Goal: Obtain resource: Obtain resource

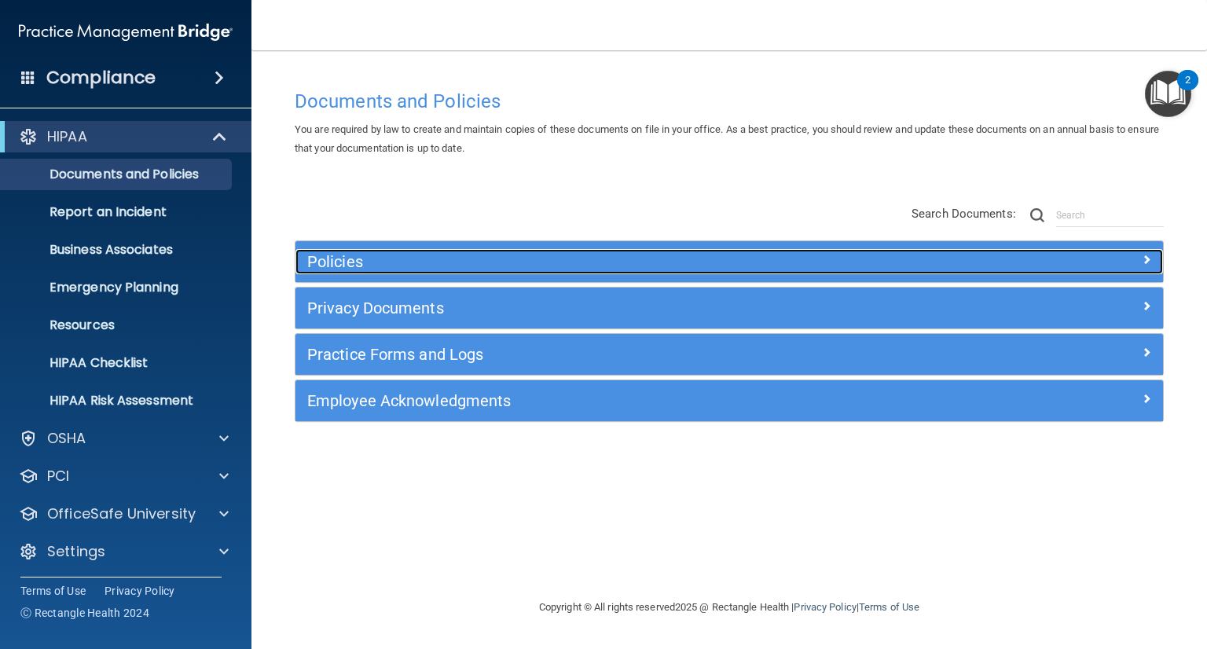
click at [1147, 254] on span at bounding box center [1146, 259] width 9 height 19
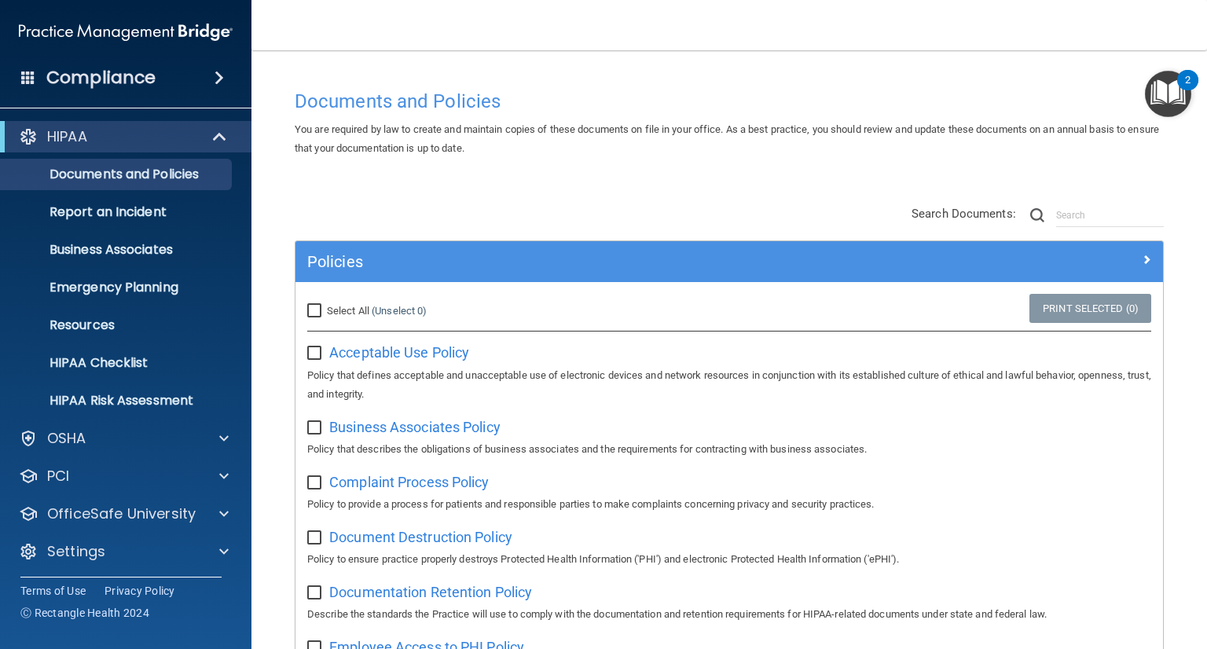
drag, startPoint x: 1147, startPoint y: 254, endPoint x: 314, endPoint y: 430, distance: 851.2
click at [314, 430] on input "checkbox" at bounding box center [316, 428] width 18 height 13
checkbox input "true"
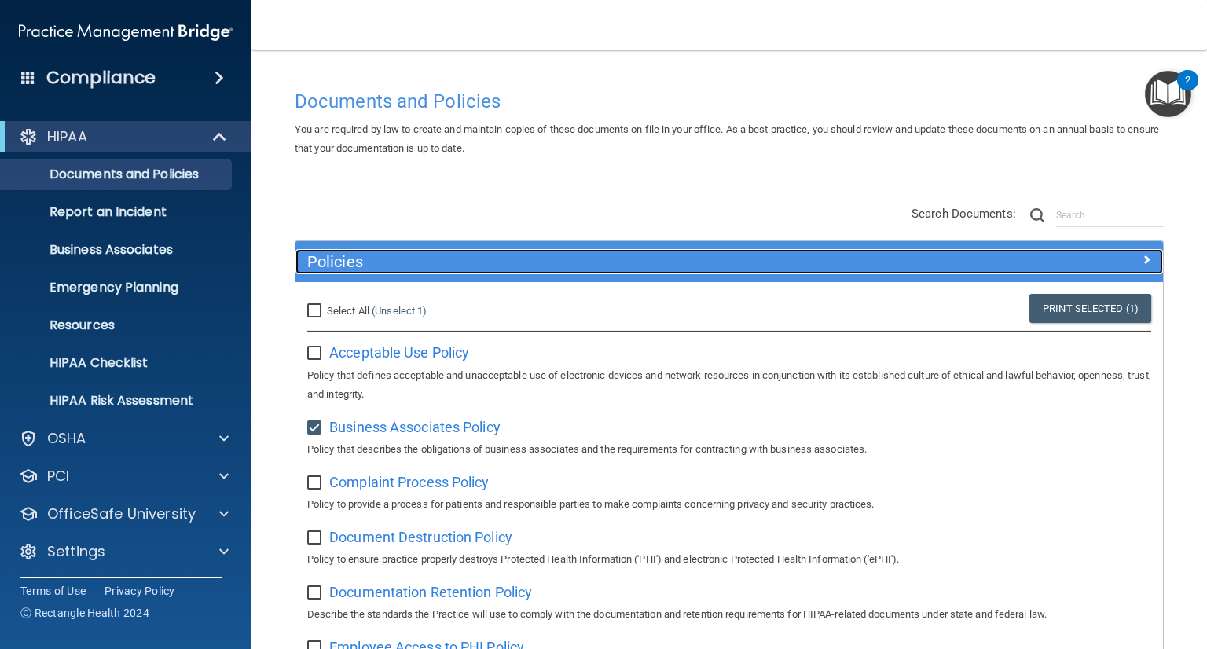
click at [1142, 259] on span at bounding box center [1146, 259] width 9 height 19
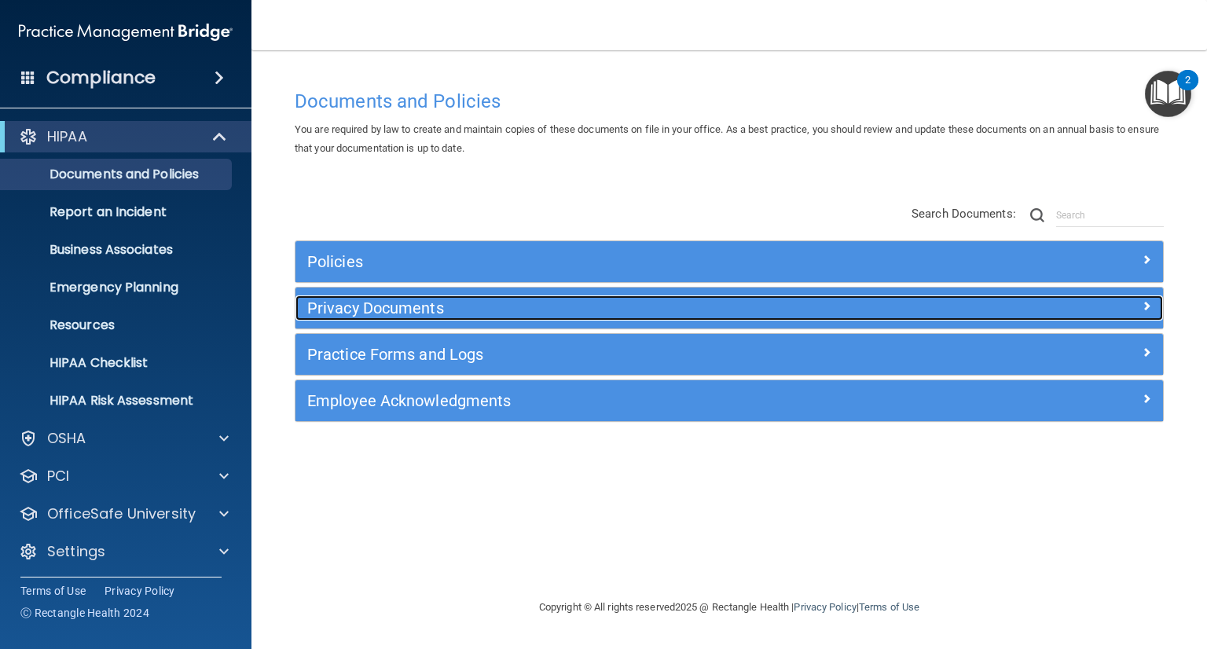
click at [522, 310] on h5 "Privacy Documents" at bounding box center [620, 307] width 627 height 17
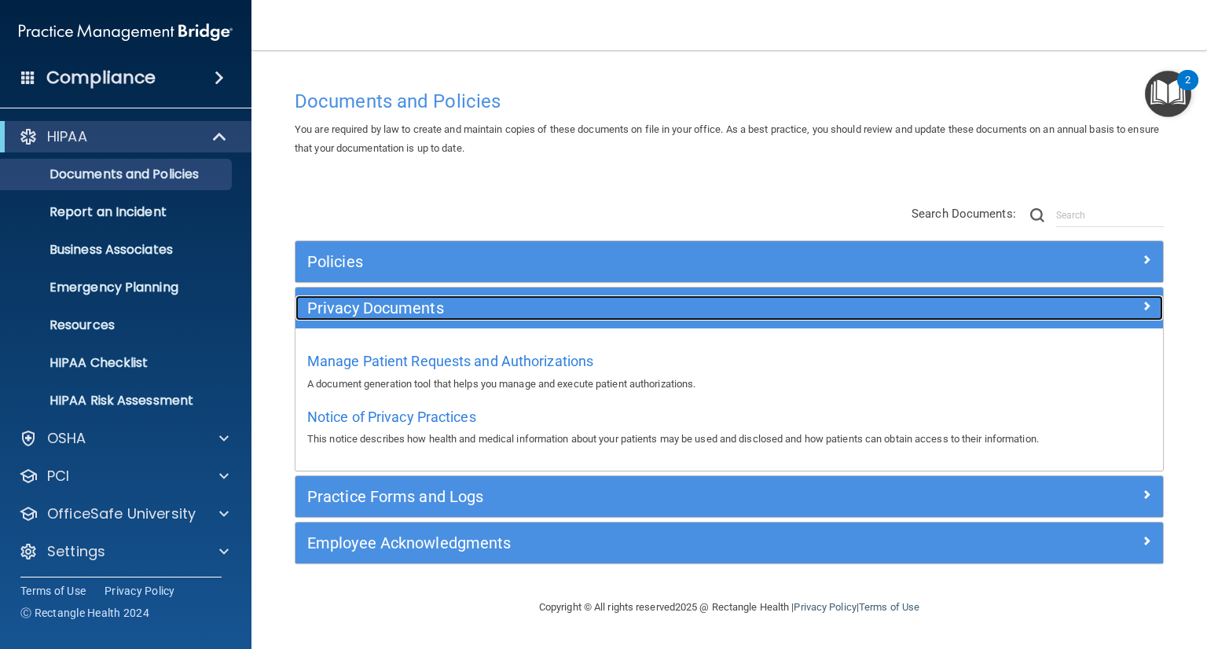
click at [522, 310] on h5 "Privacy Documents" at bounding box center [620, 307] width 627 height 17
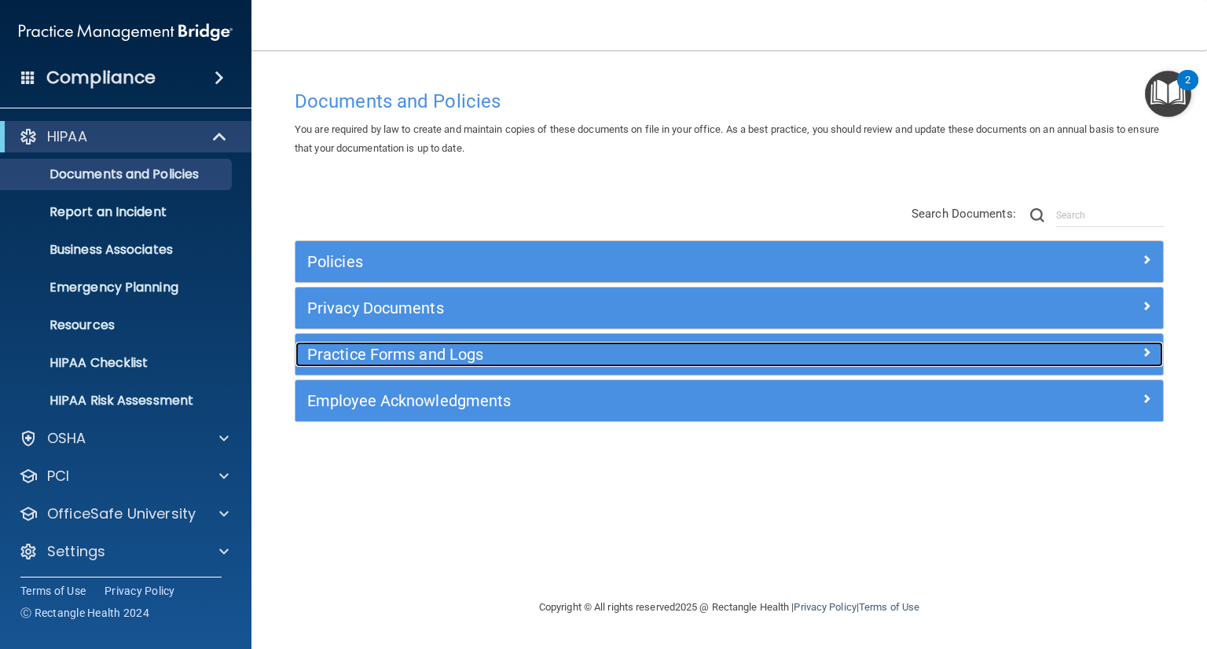
click at [531, 352] on h5 "Practice Forms and Logs" at bounding box center [620, 354] width 627 height 17
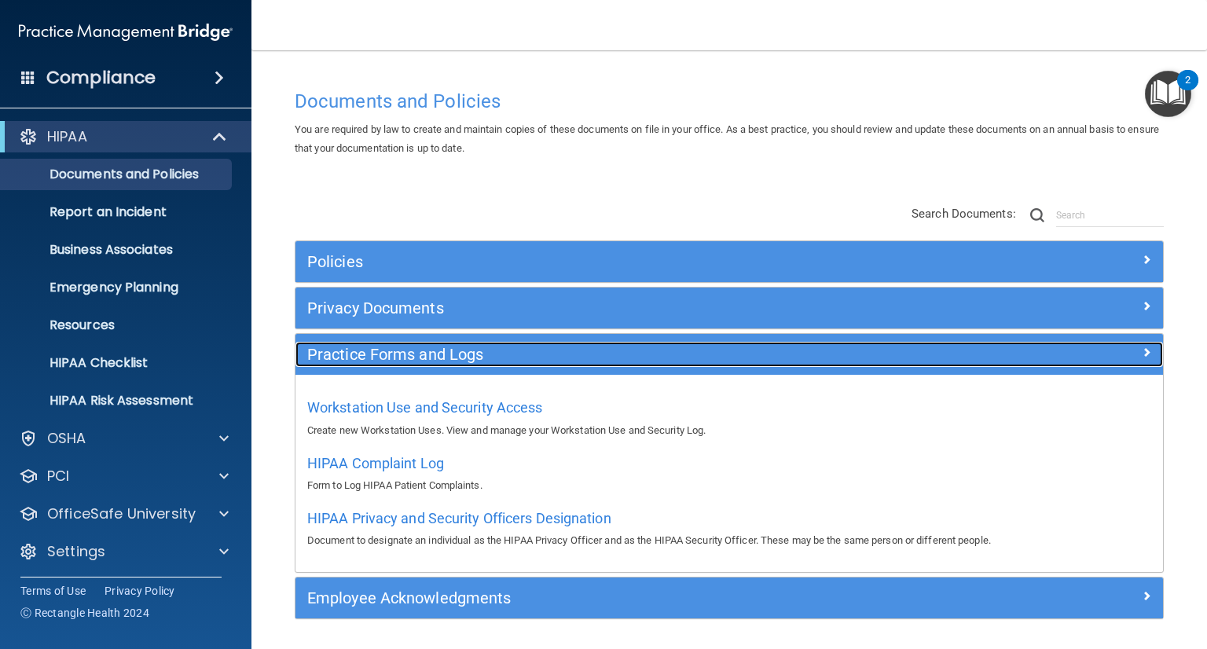
click at [531, 352] on h5 "Practice Forms and Logs" at bounding box center [620, 354] width 627 height 17
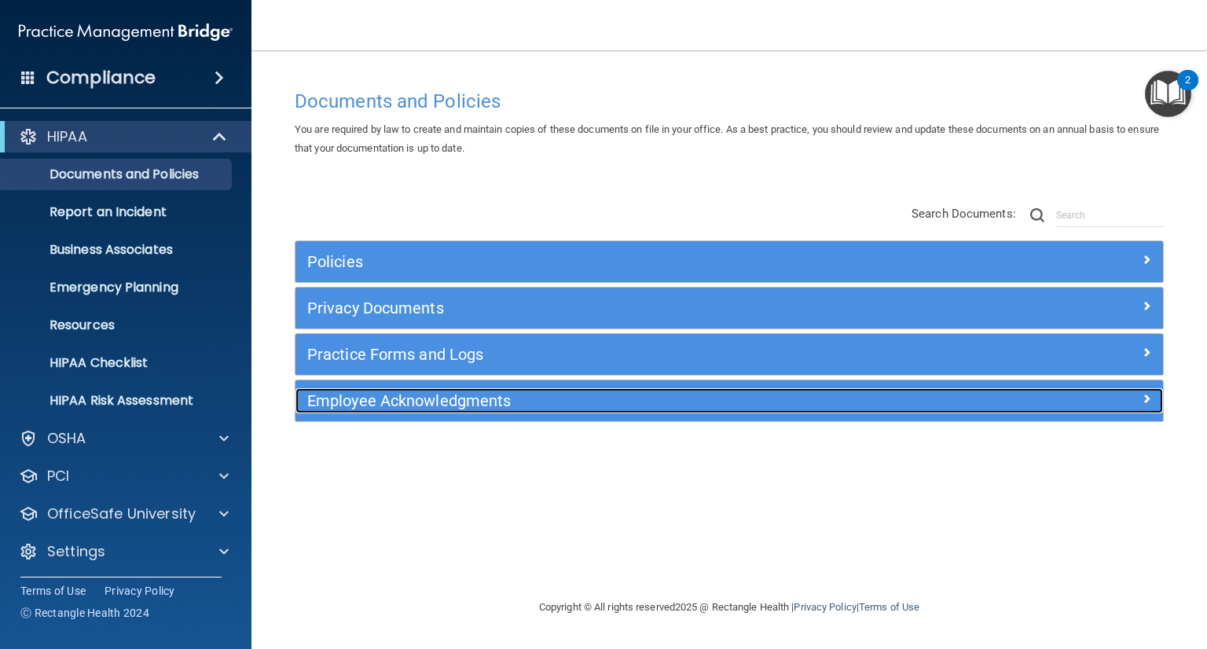
click at [524, 406] on h5 "Employee Acknowledgments" at bounding box center [620, 400] width 627 height 17
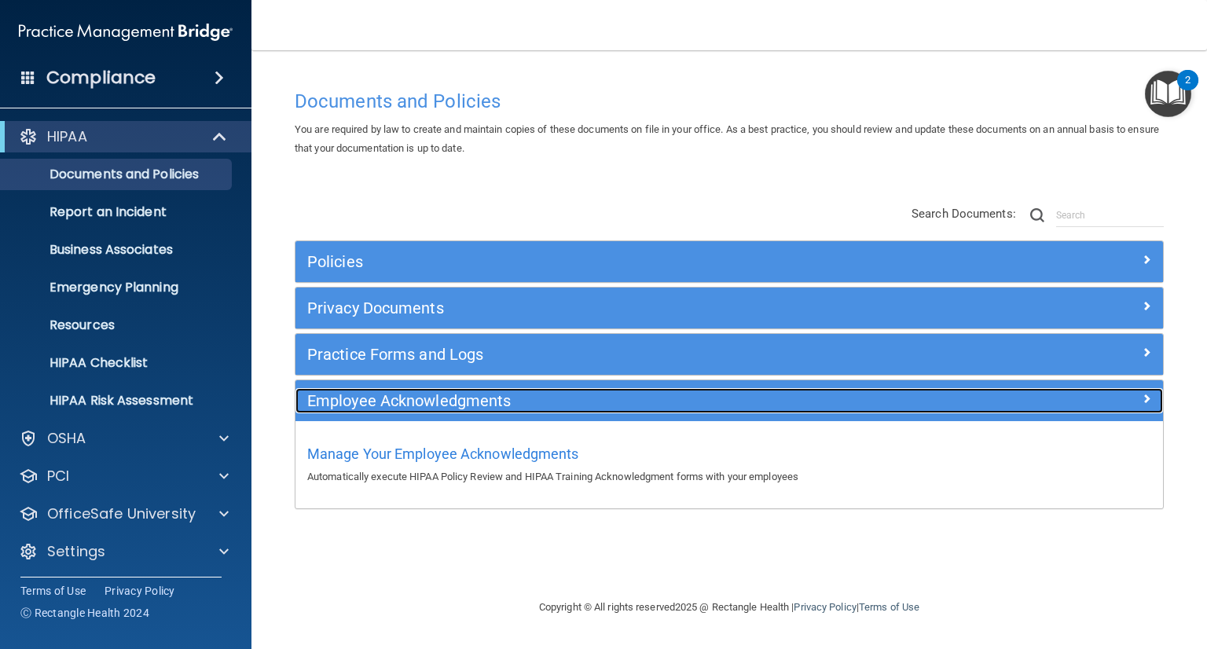
click at [524, 406] on h5 "Employee Acknowledgments" at bounding box center [620, 400] width 627 height 17
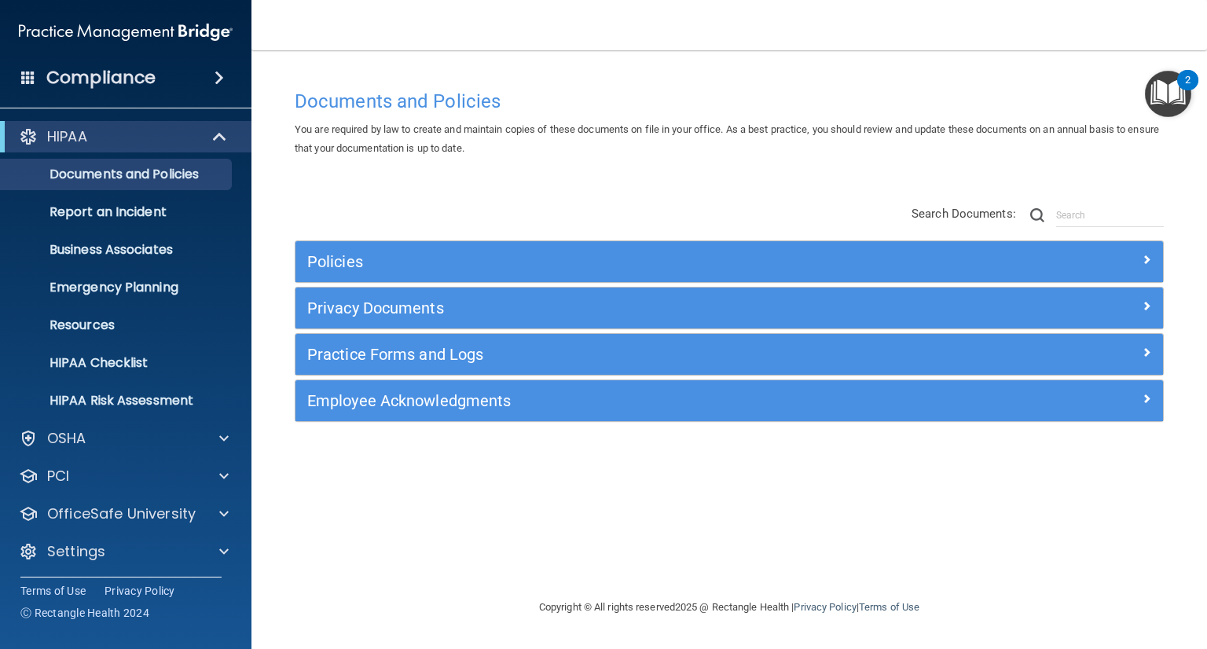
click at [531, 276] on div "Policies" at bounding box center [728, 261] width 867 height 41
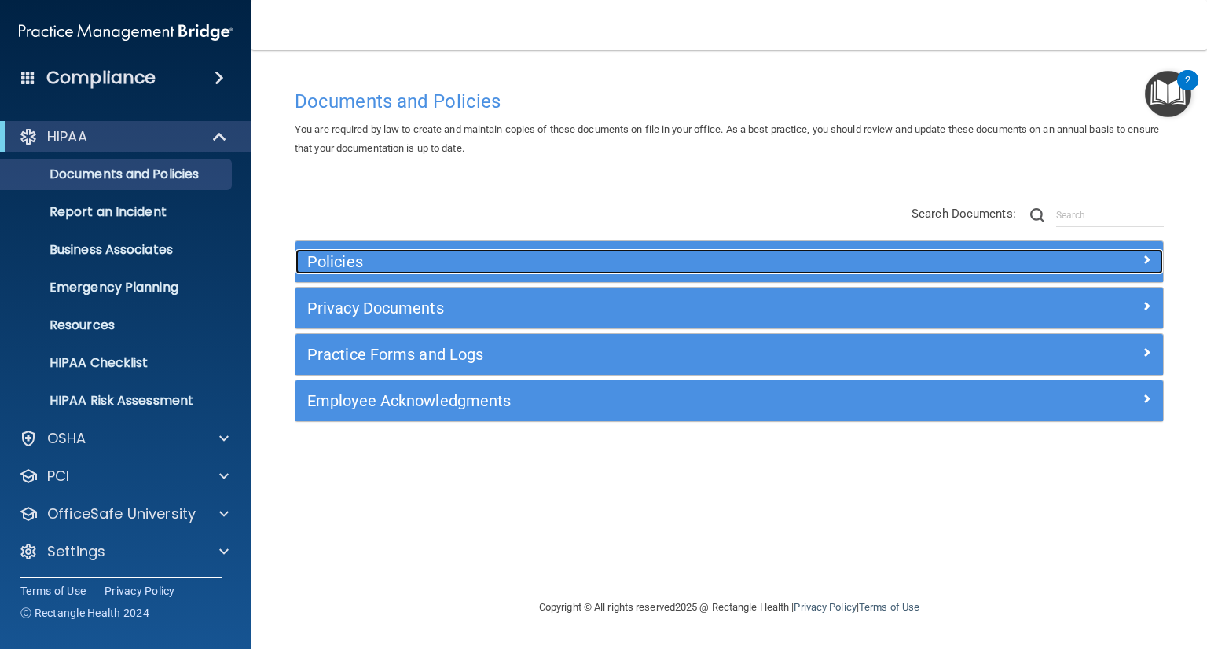
click at [533, 256] on h5 "Policies" at bounding box center [620, 261] width 627 height 17
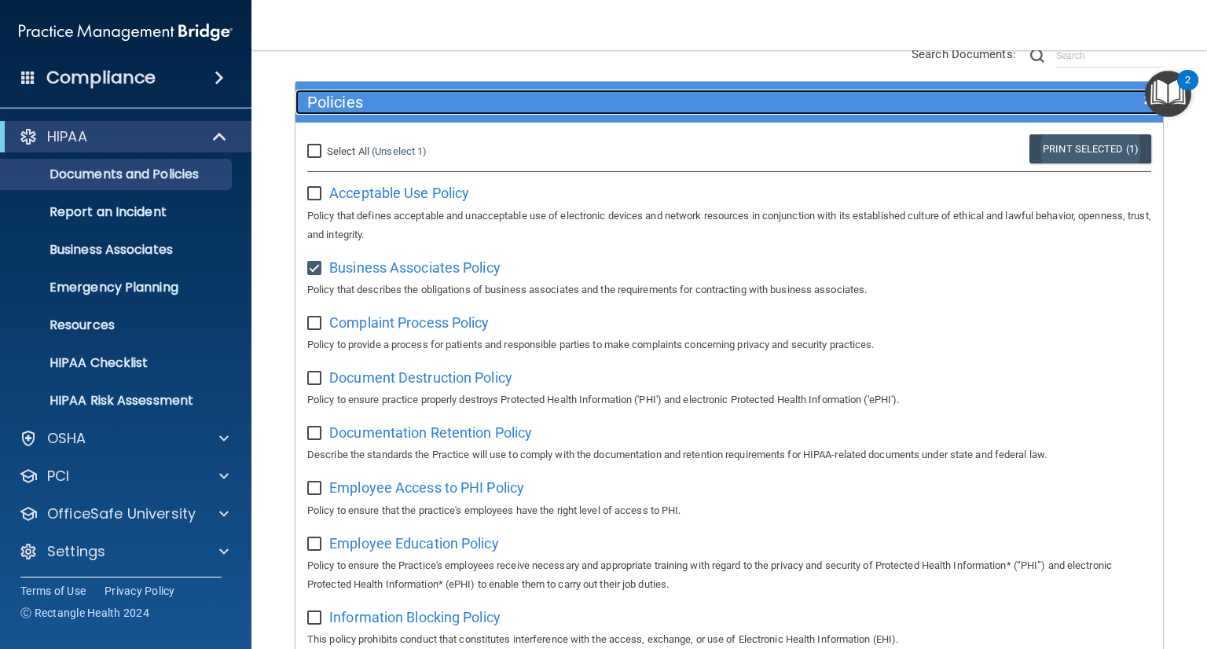
scroll to position [66, 0]
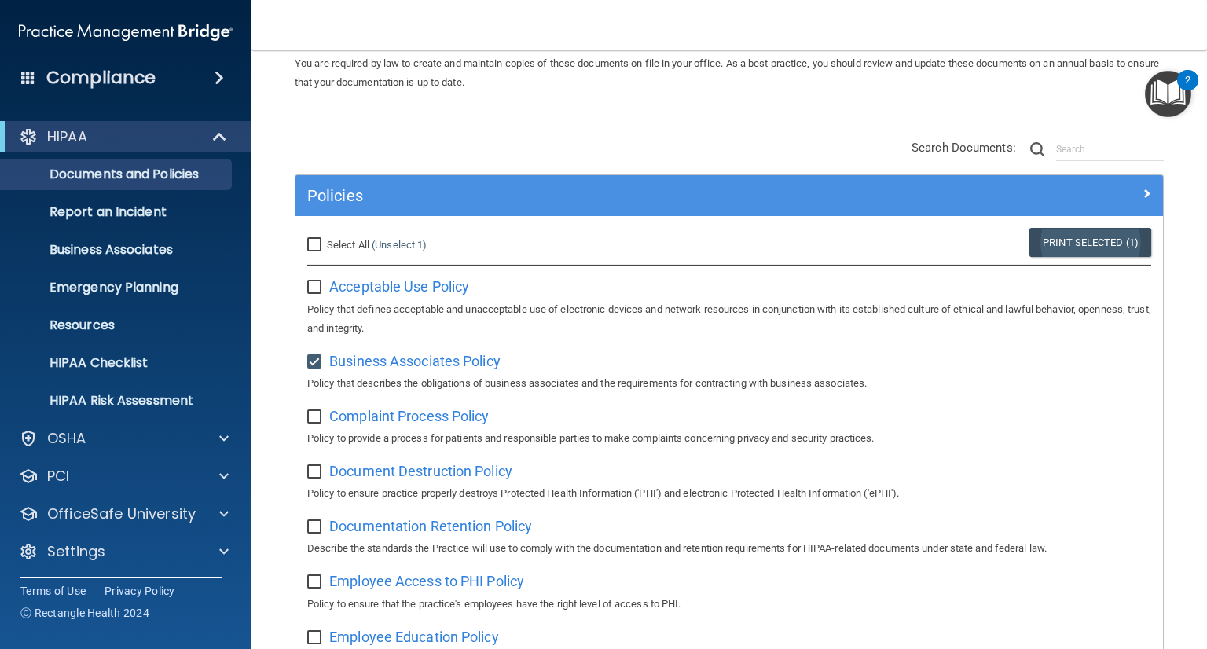
click at [1081, 254] on link "Print Selected (1)" at bounding box center [1090, 242] width 122 height 29
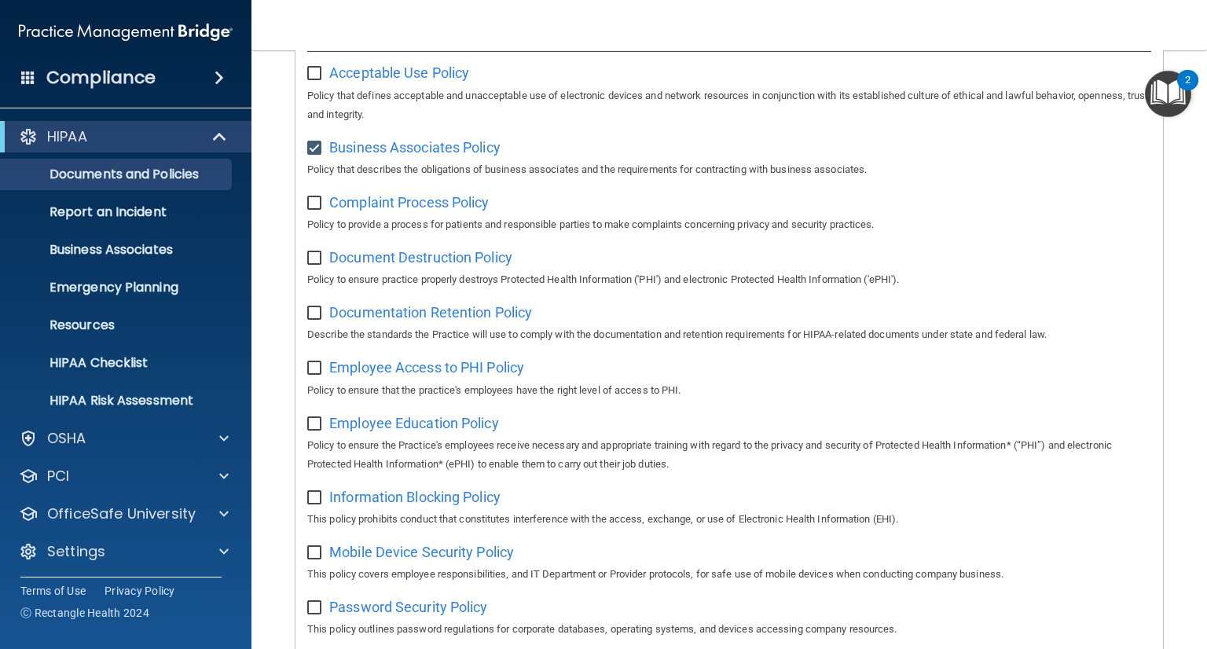
scroll to position [314, 0]
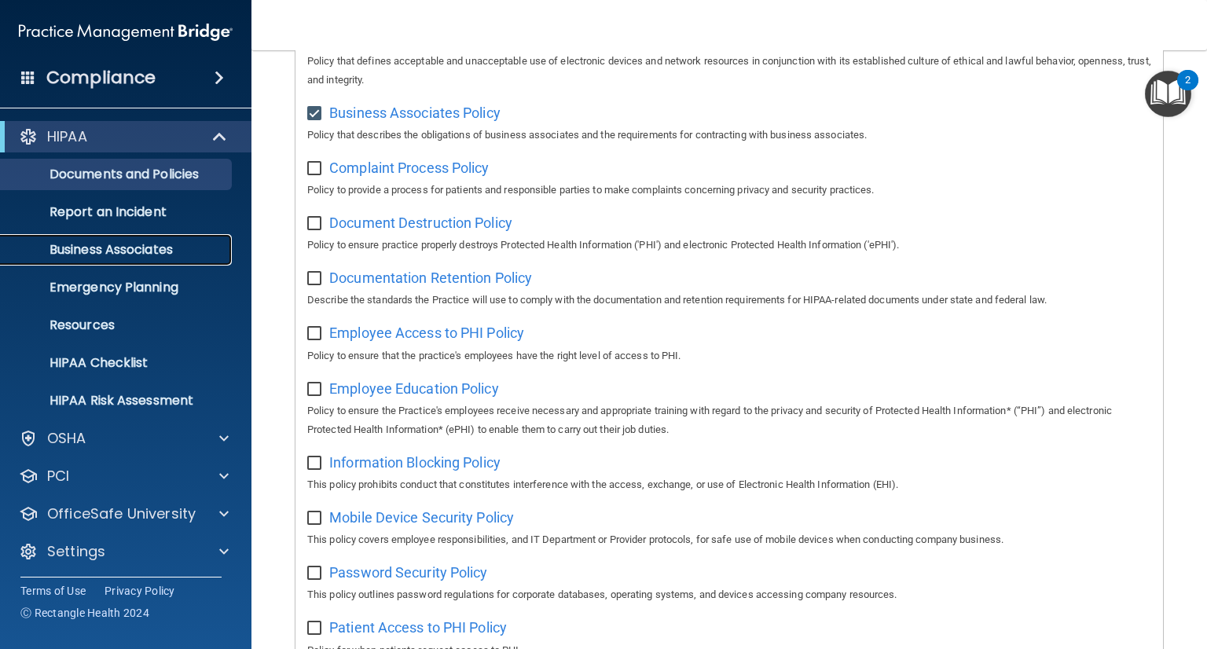
click at [141, 251] on p "Business Associates" at bounding box center [117, 250] width 214 height 16
